Goal: Find specific page/section: Find specific page/section

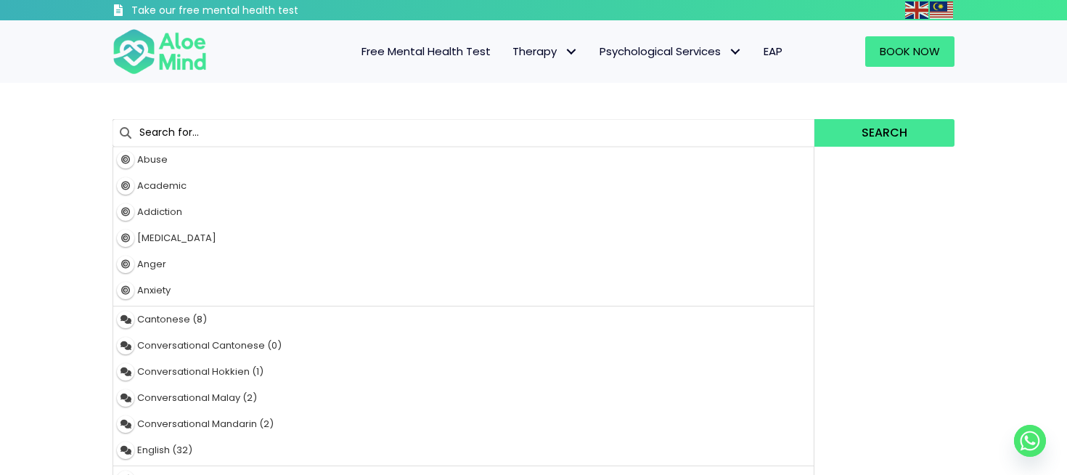
click at [244, 131] on input "text" at bounding box center [464, 133] width 702 height 28
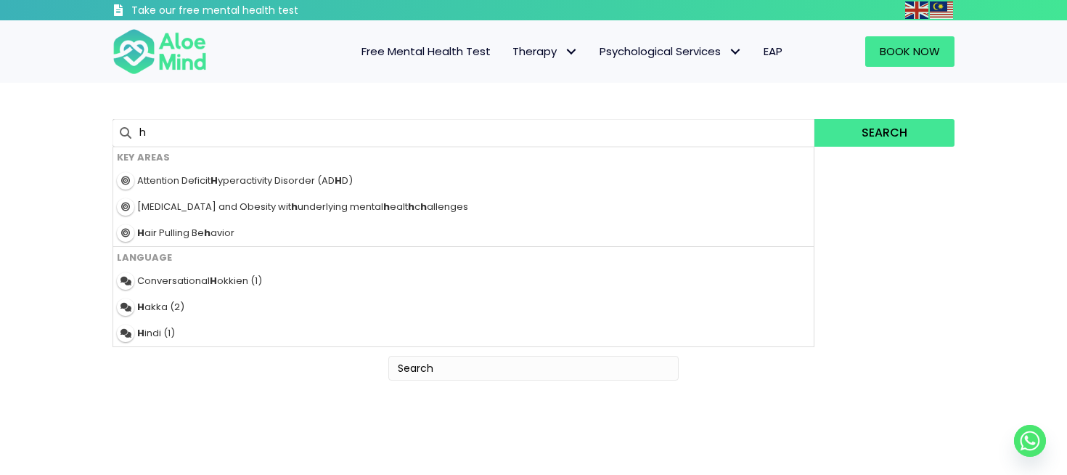
type input "ho"
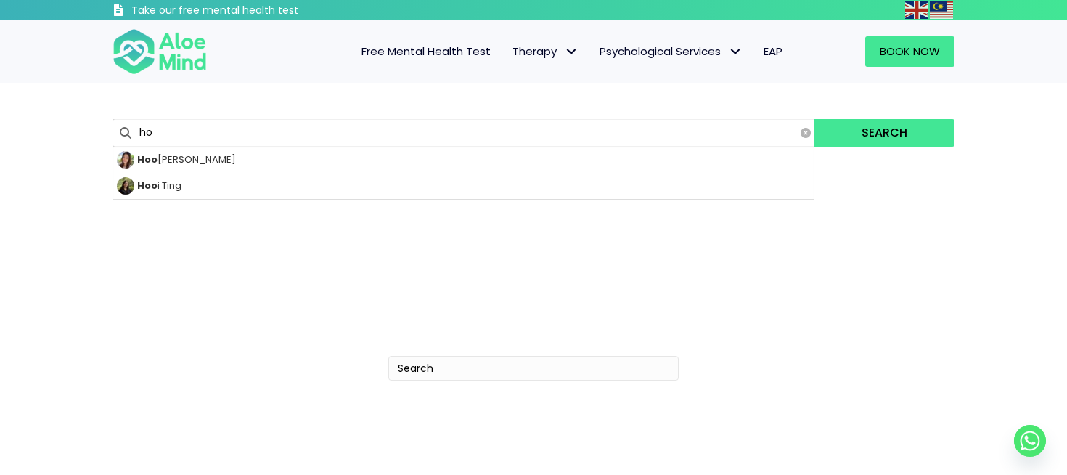
type input "hoong Yee"
type input "hoon"
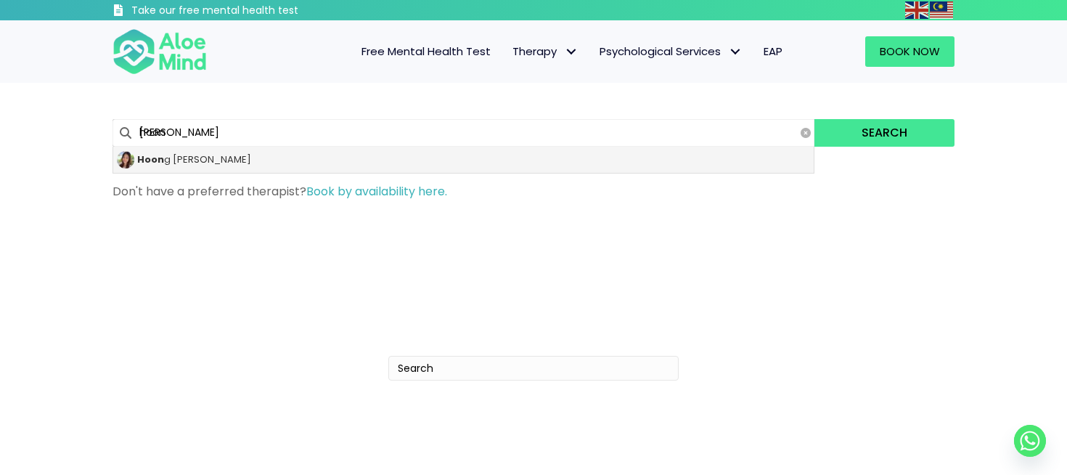
click at [193, 160] on div "Hoon g Yee" at bounding box center [463, 160] width 701 height 26
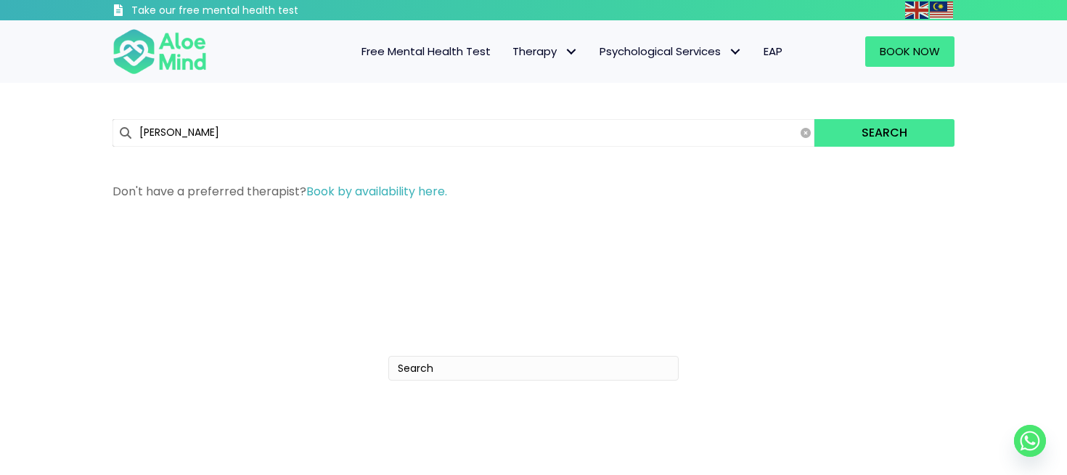
click at [455, 127] on input "Hoong Yee" at bounding box center [464, 133] width 702 height 28
type input "tr"
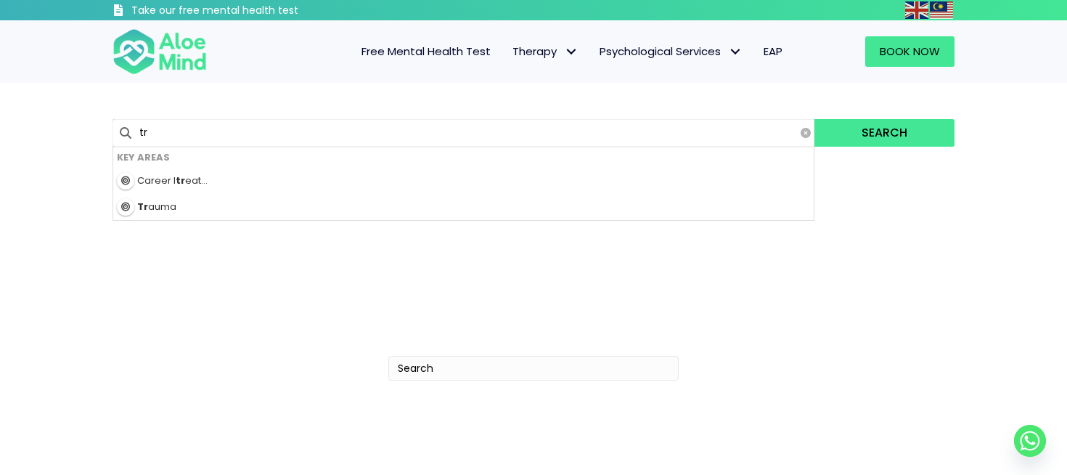
type input "tracy"
type input "trac"
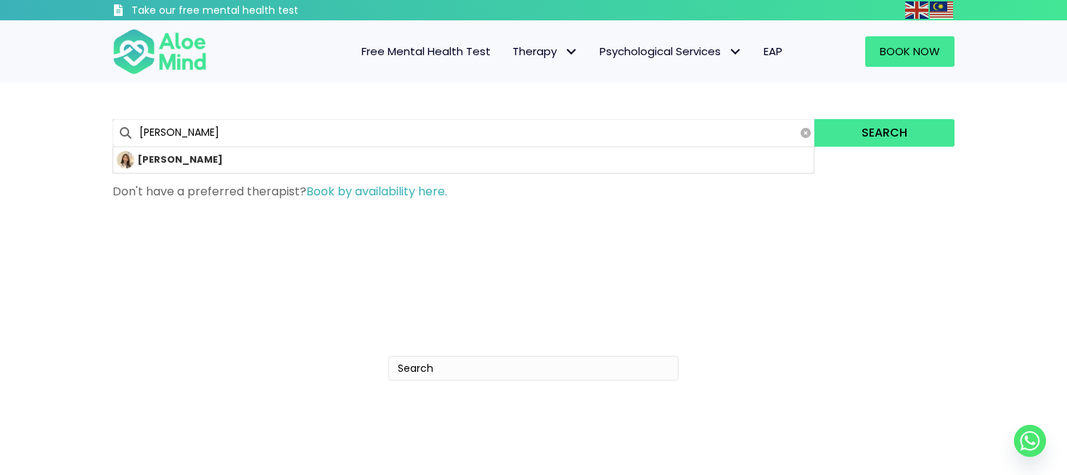
click at [884, 132] on button "Search" at bounding box center [885, 133] width 140 height 28
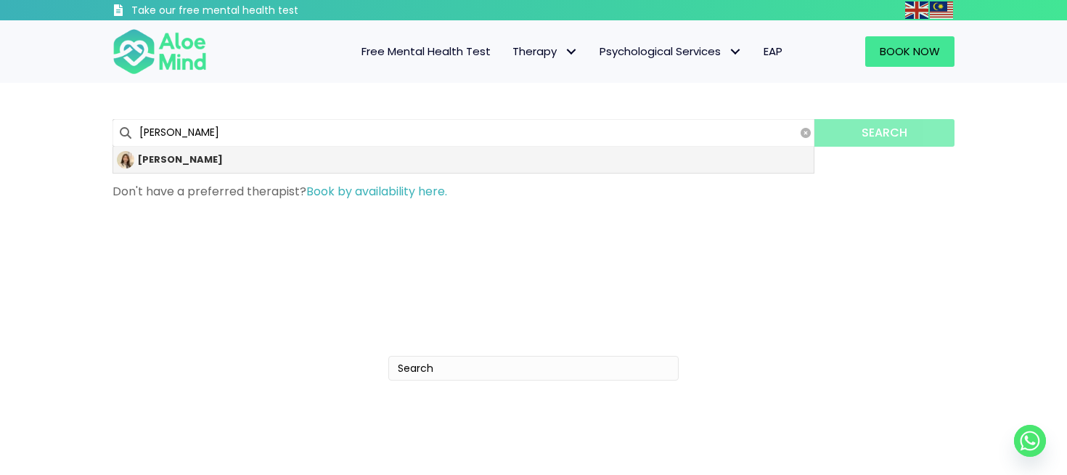
click at [192, 163] on div "Tracy" at bounding box center [463, 160] width 701 height 26
type input "Tracy"
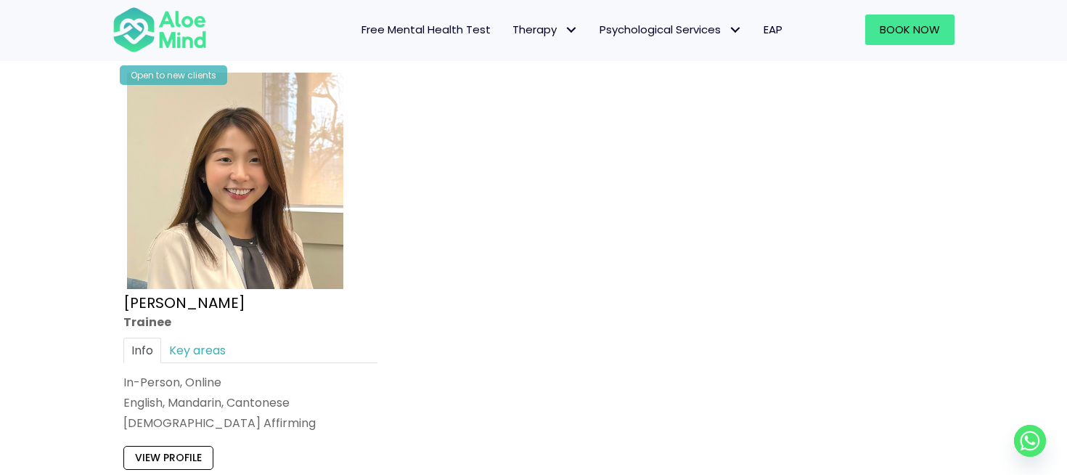
scroll to position [804, 0]
click at [192, 226] on img at bounding box center [235, 180] width 216 height 216
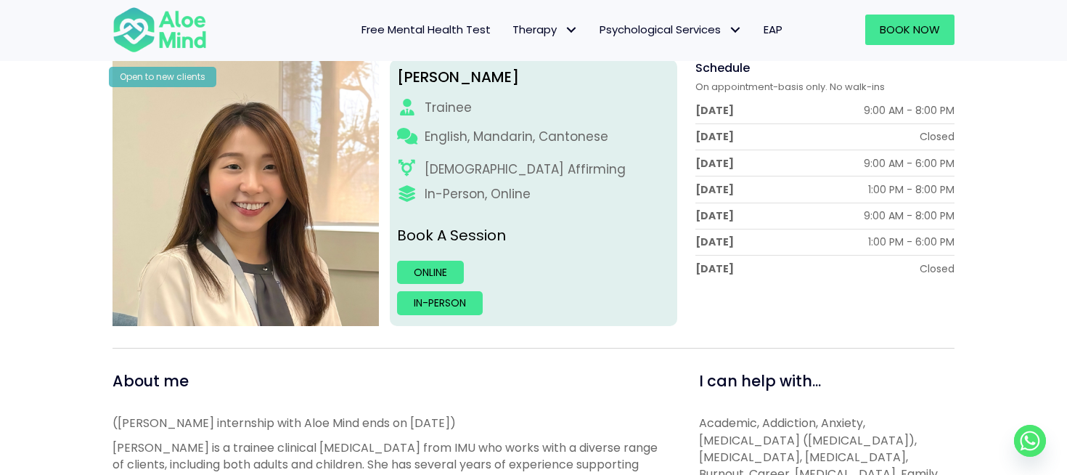
scroll to position [207, 0]
